Goal: Information Seeking & Learning: Learn about a topic

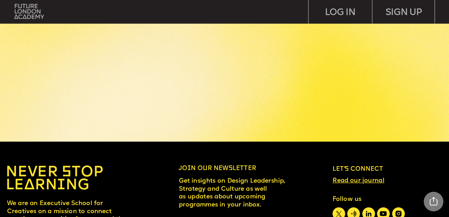
scroll to position [2839, 0]
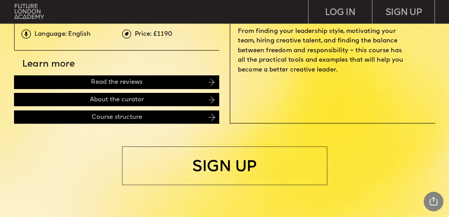
scroll to position [149, 0]
